Goal: Obtain resource: Obtain resource

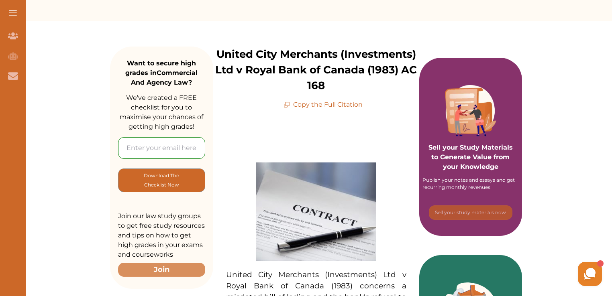
scroll to position [80, 0]
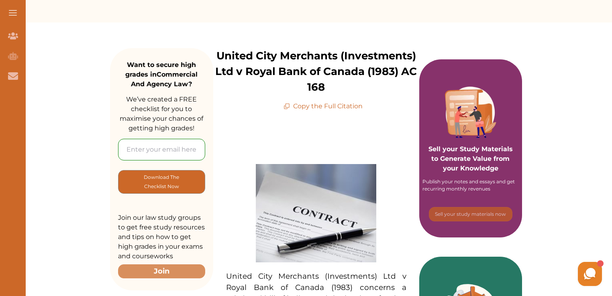
click at [315, 108] on p "Copy the Full Citation" at bounding box center [322, 107] width 79 height 10
click at [323, 104] on p "Copy the Full Citation" at bounding box center [322, 107] width 79 height 10
click at [350, 104] on p "Copy the Full Citation" at bounding box center [322, 107] width 79 height 10
click at [284, 106] on icon at bounding box center [286, 108] width 4 height 4
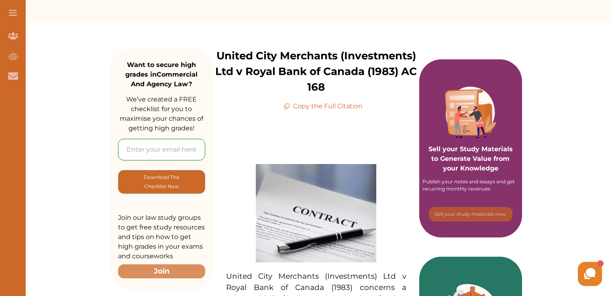
click at [291, 107] on p "Copy the Full Citation" at bounding box center [322, 107] width 79 height 10
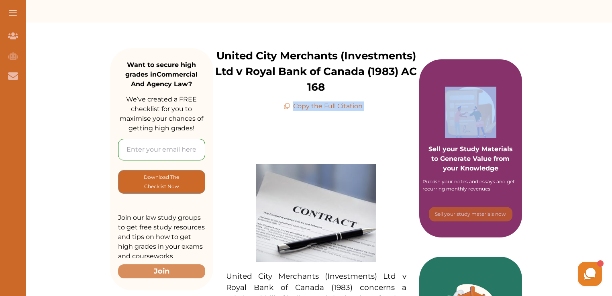
click at [291, 107] on p "Copy the Full Citation" at bounding box center [322, 107] width 79 height 10
